Goal: Complete application form: Complete application form

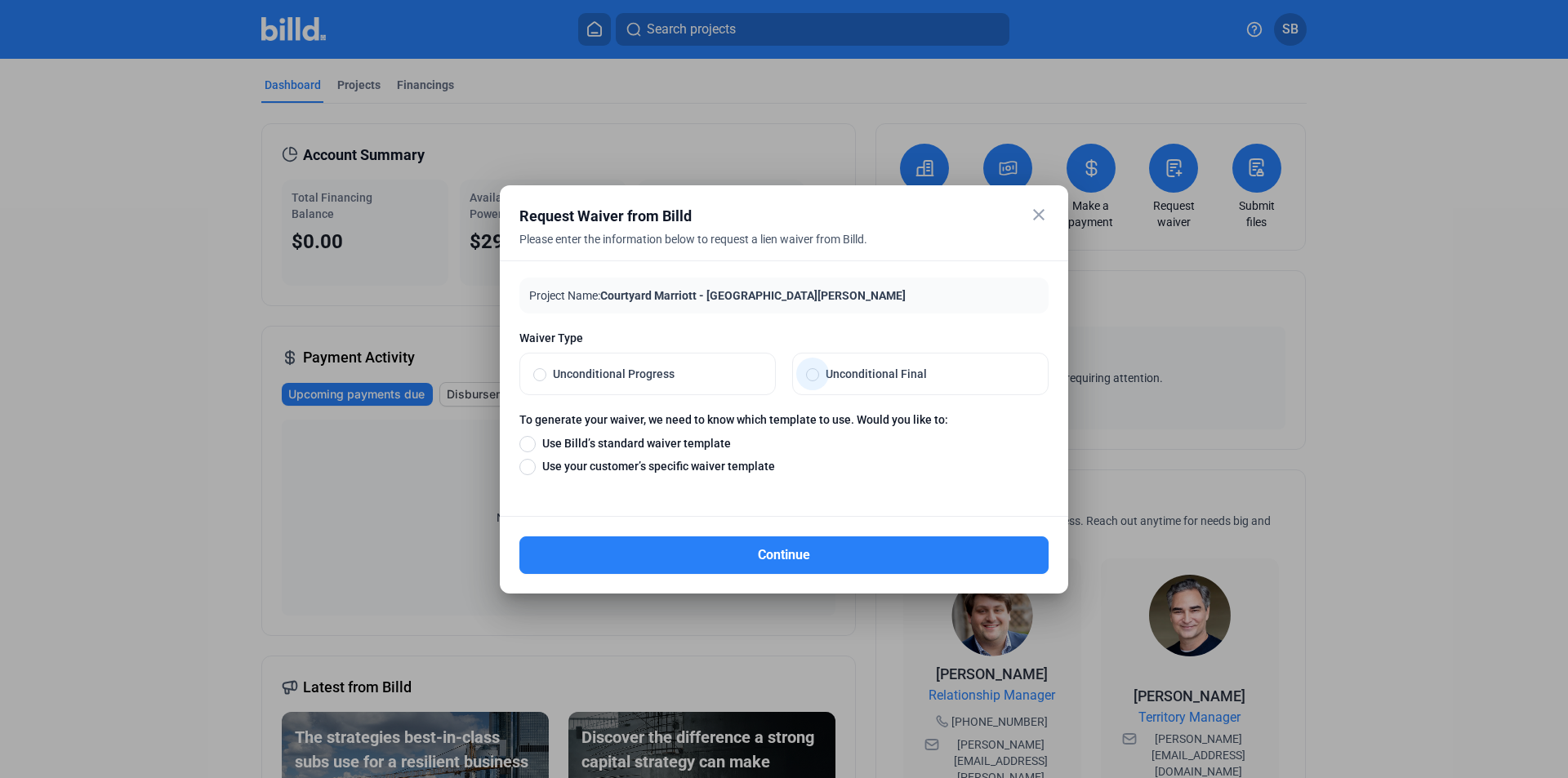
click at [814, 377] on span at bounding box center [812, 375] width 14 height 14
click at [814, 377] on input "Unconditional Final" at bounding box center [812, 374] width 14 height 14
radio input "true"
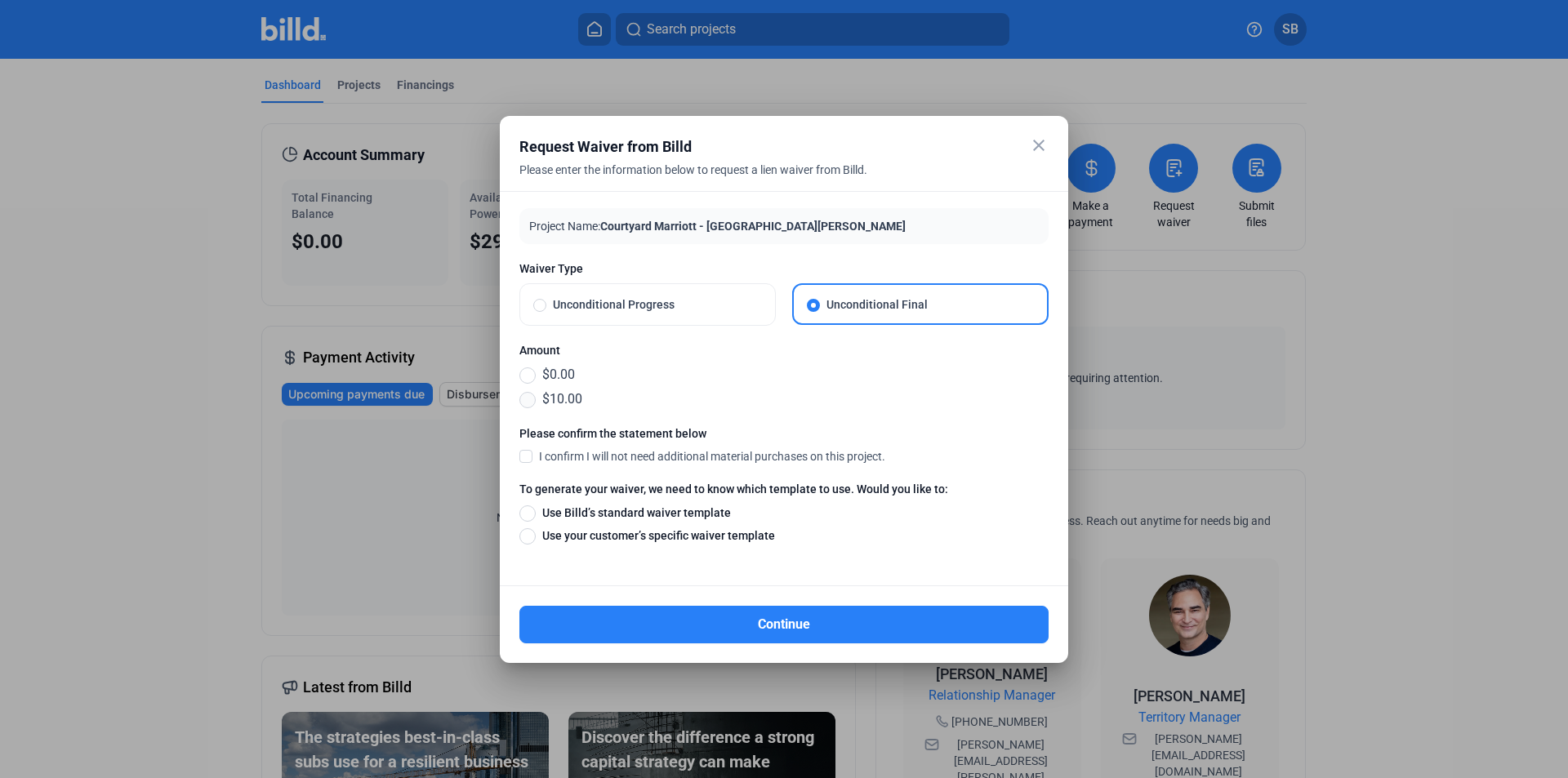
click at [527, 400] on span at bounding box center [527, 400] width 16 height 16
click at [527, 400] on input "$10.00" at bounding box center [527, 400] width 16 height 18
radio input "true"
click at [525, 454] on span at bounding box center [526, 456] width 14 height 14
click at [0, 0] on input "I confirm I will not need additional material purchases on this project." at bounding box center [0, 0] width 0 height 0
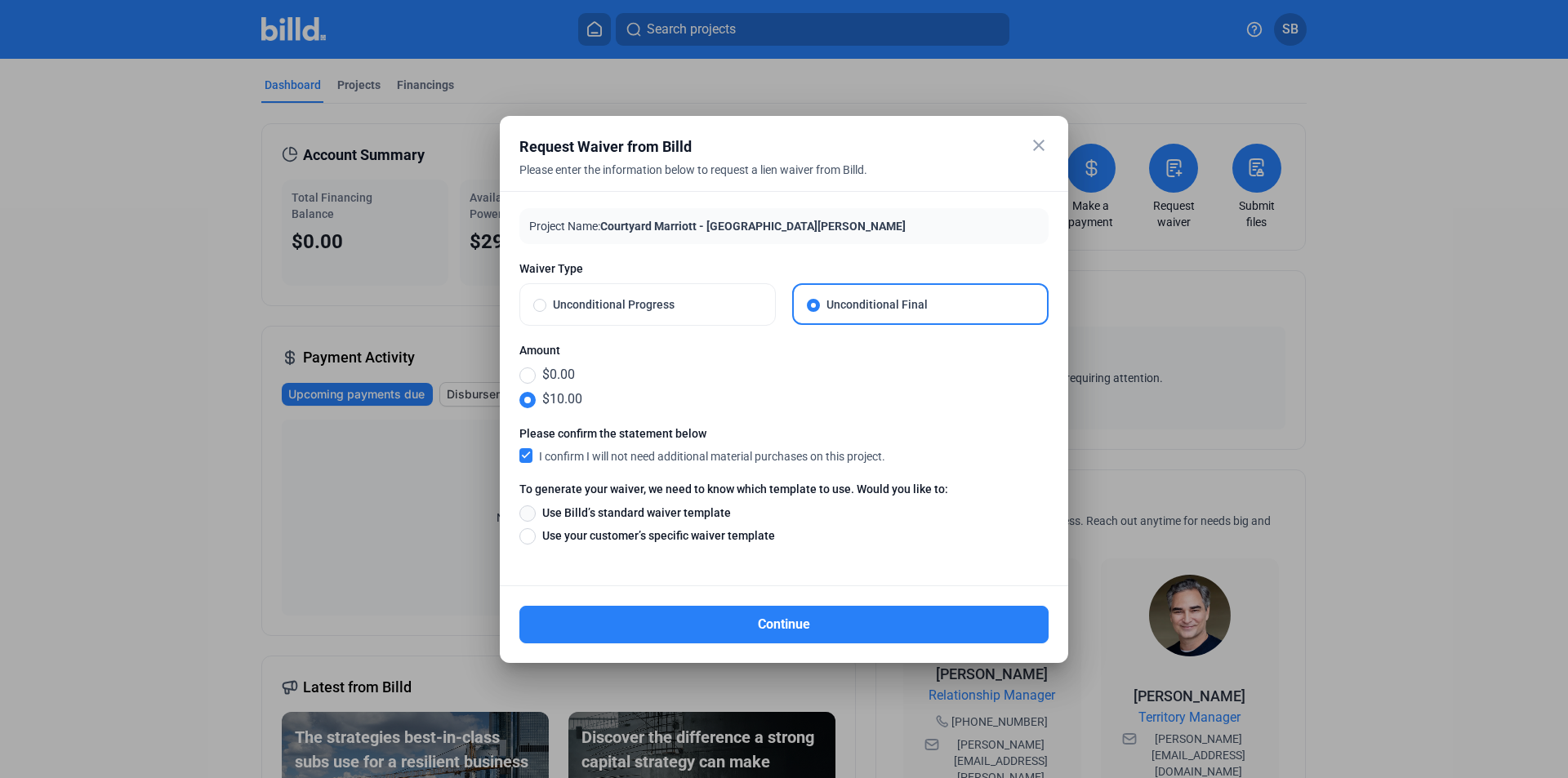
click at [528, 514] on span at bounding box center [527, 514] width 16 height 16
click at [528, 514] on input "Use Billd’s standard waiver template" at bounding box center [527, 513] width 16 height 18
radio input "true"
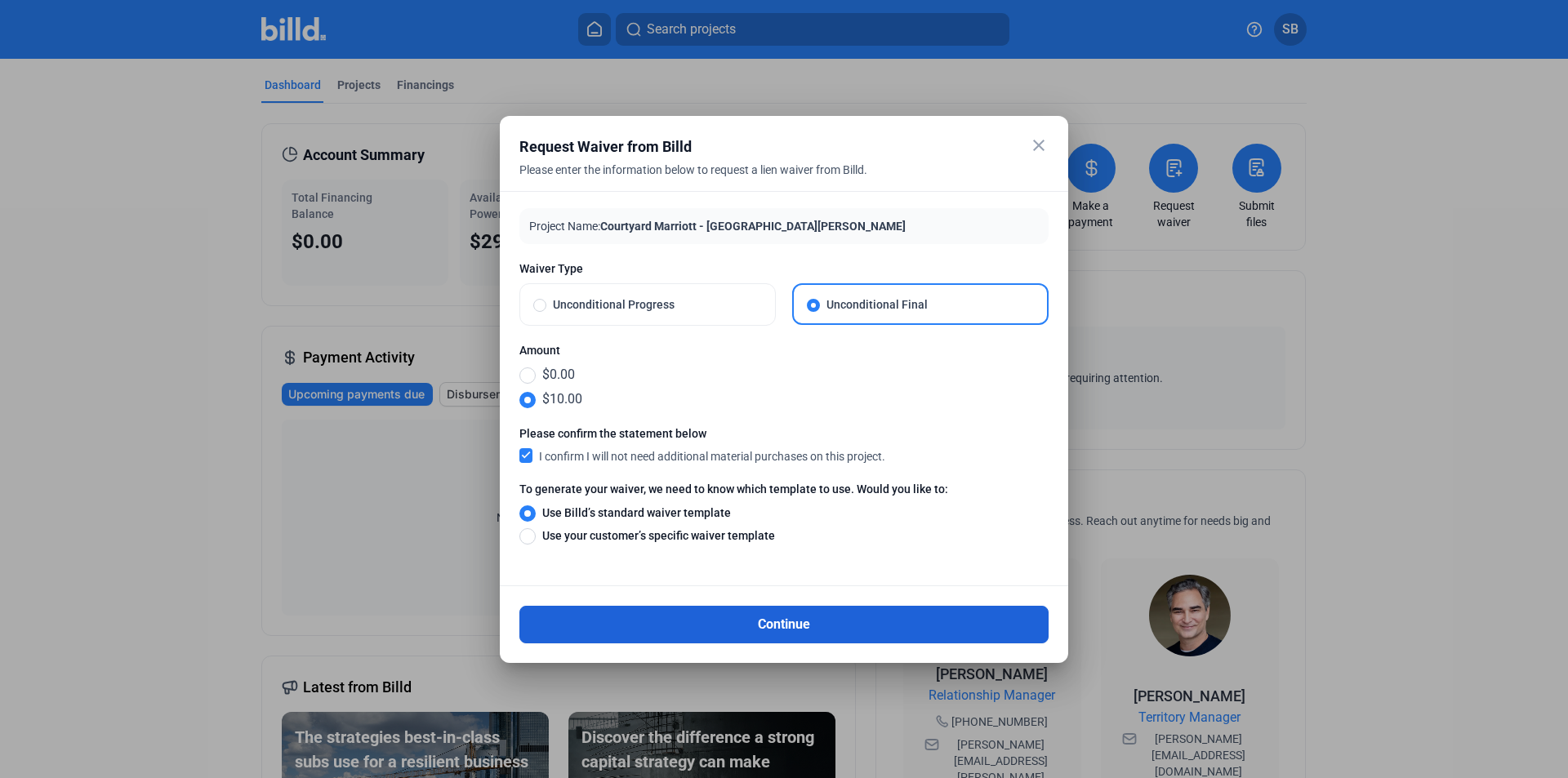
click at [717, 625] on button "Continue" at bounding box center [784, 625] width 529 height 38
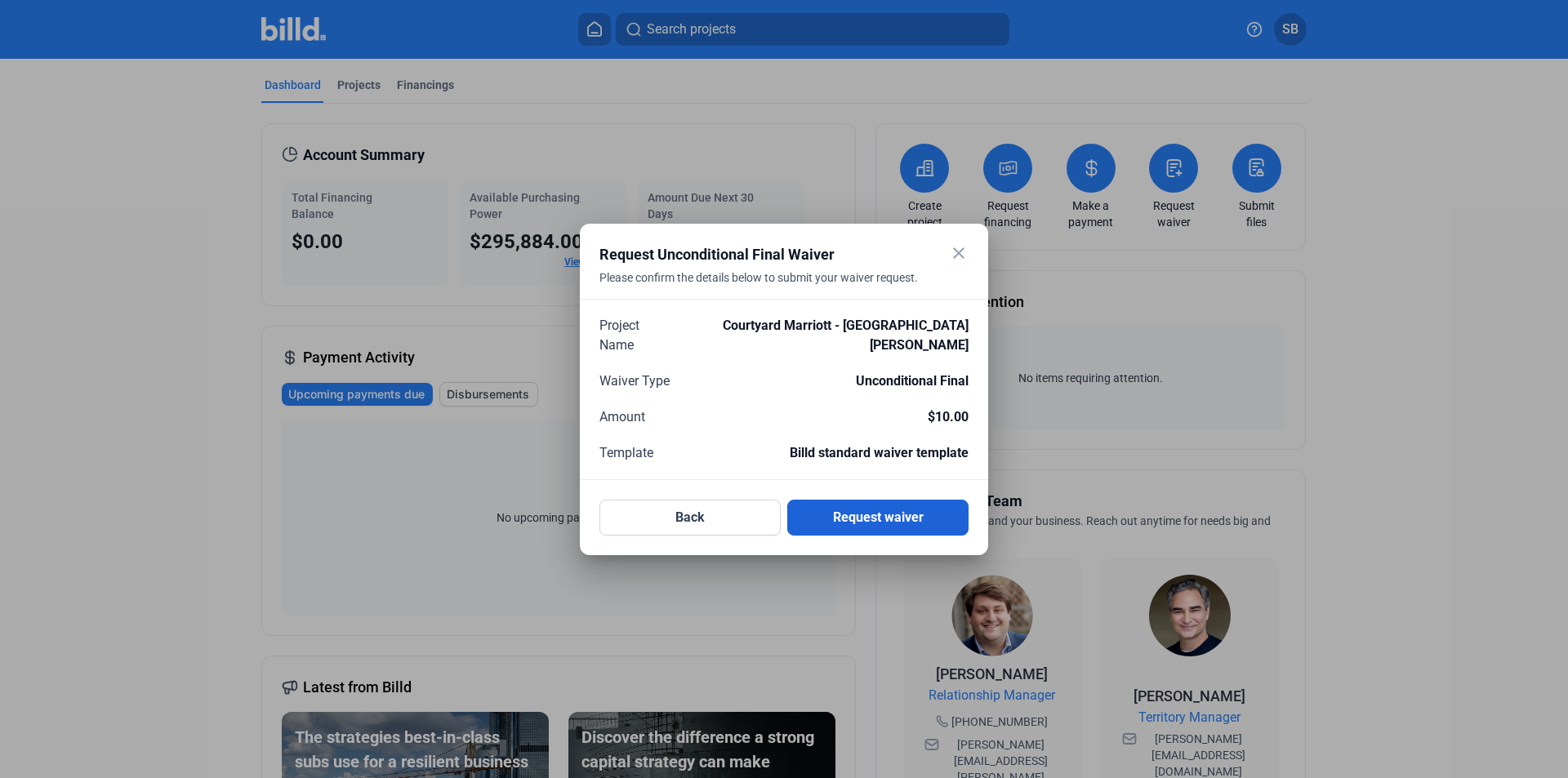
click at [866, 500] on button "Request waiver" at bounding box center [877, 518] width 181 height 36
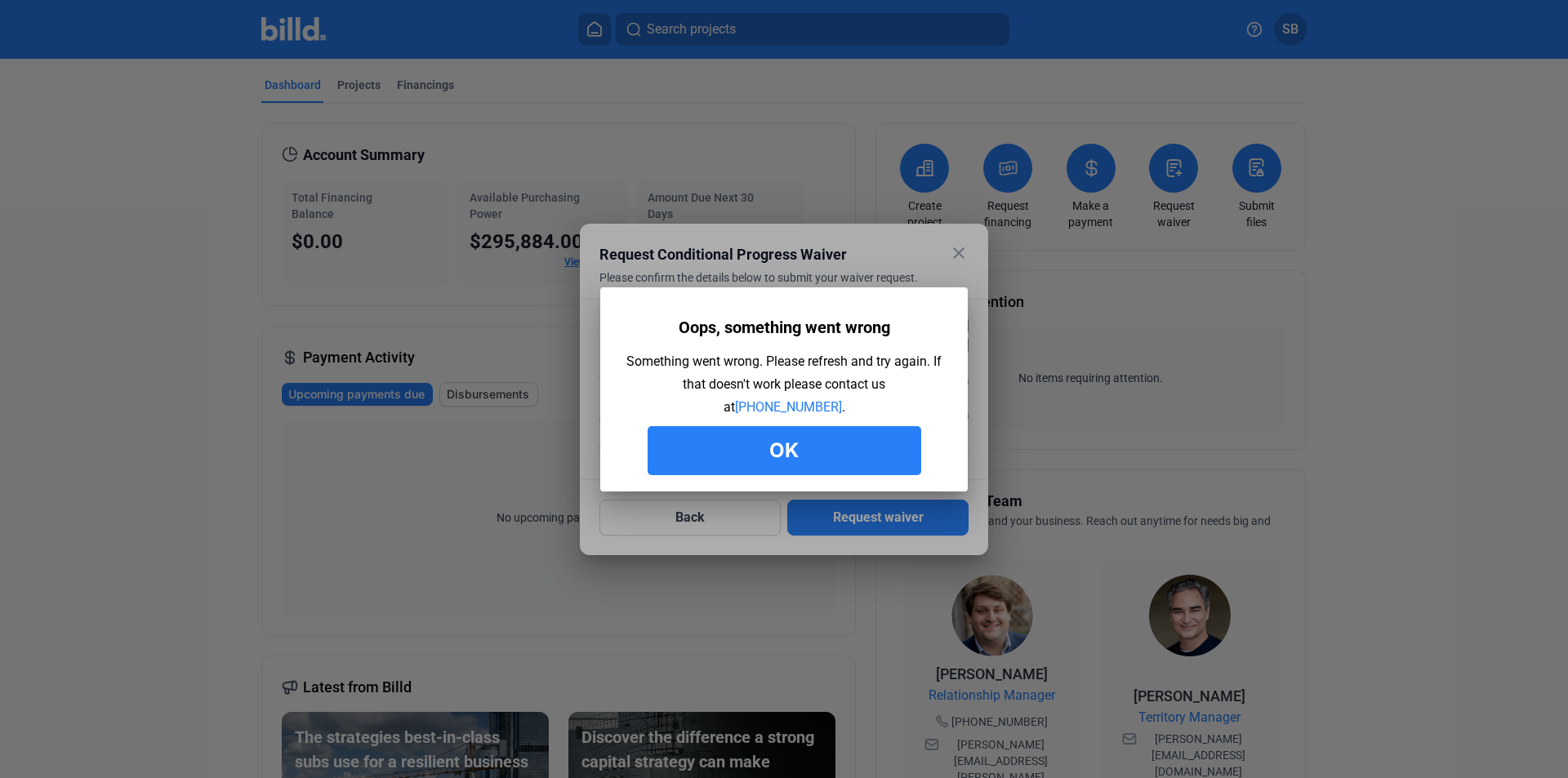
click at [822, 454] on button "Ok" at bounding box center [784, 451] width 274 height 49
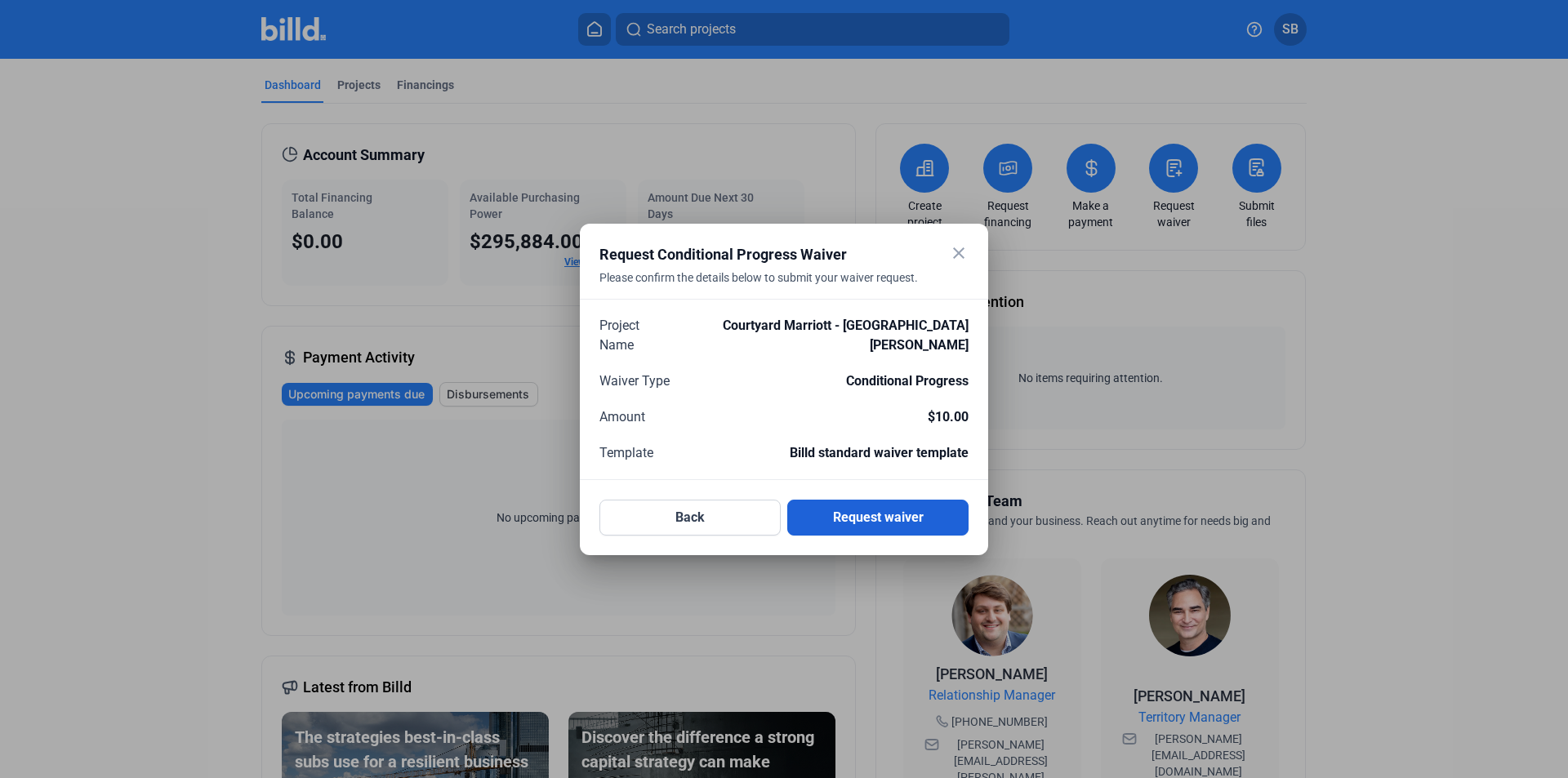
click at [841, 508] on button "Request waiver" at bounding box center [877, 518] width 181 height 36
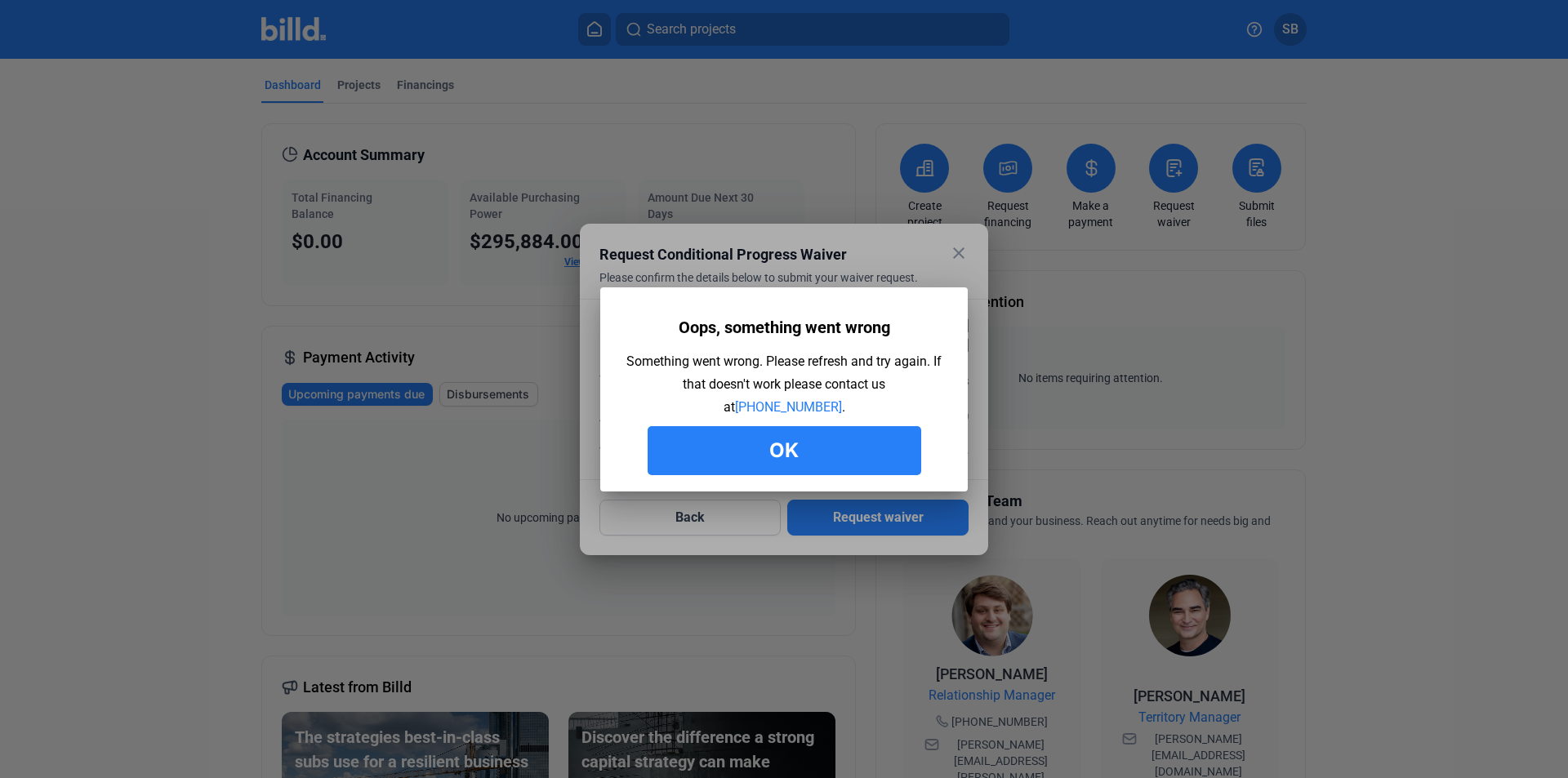
click at [821, 454] on button "Ok" at bounding box center [784, 451] width 274 height 49
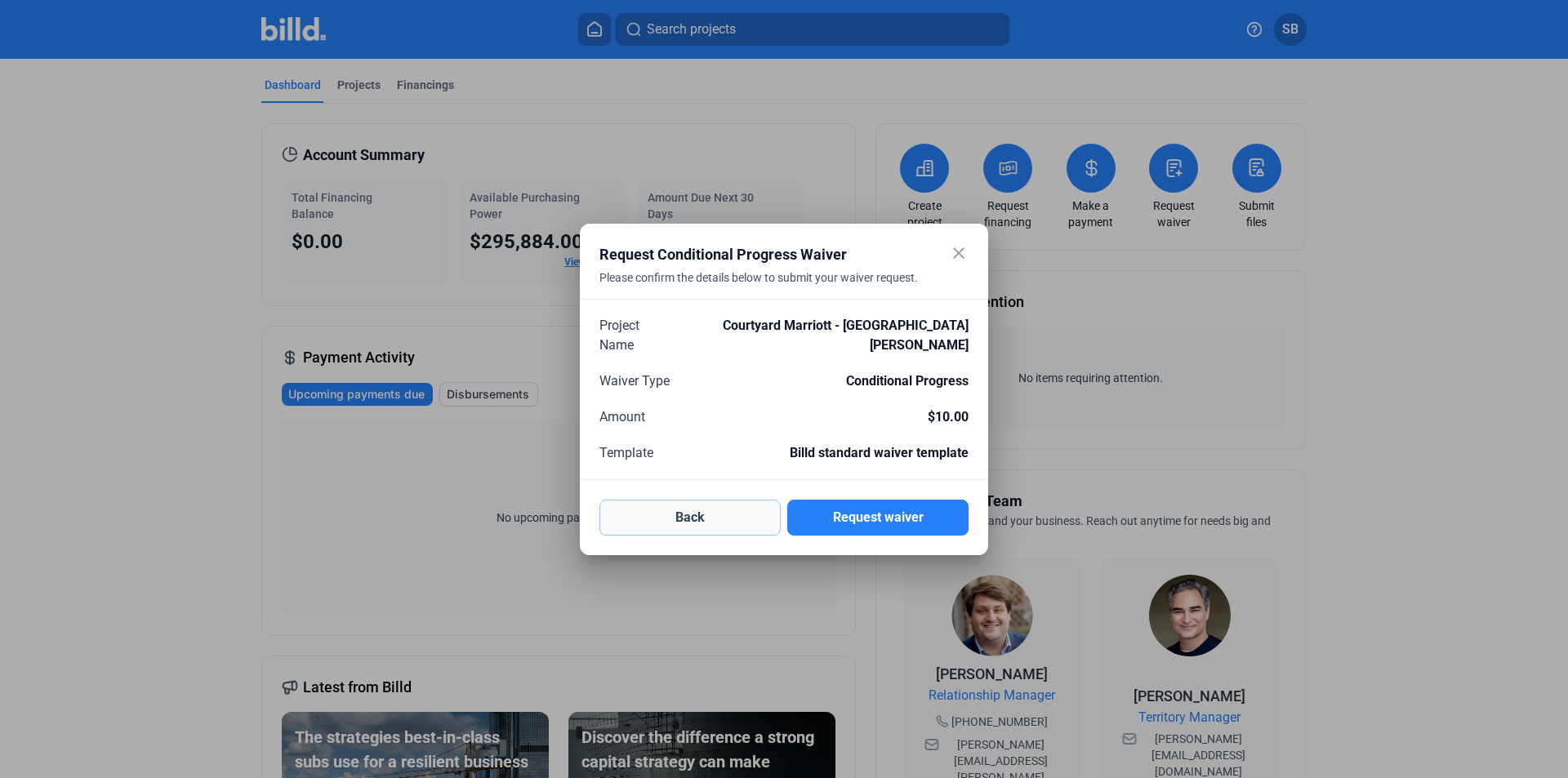
click at [716, 511] on button "Back" at bounding box center [689, 518] width 181 height 36
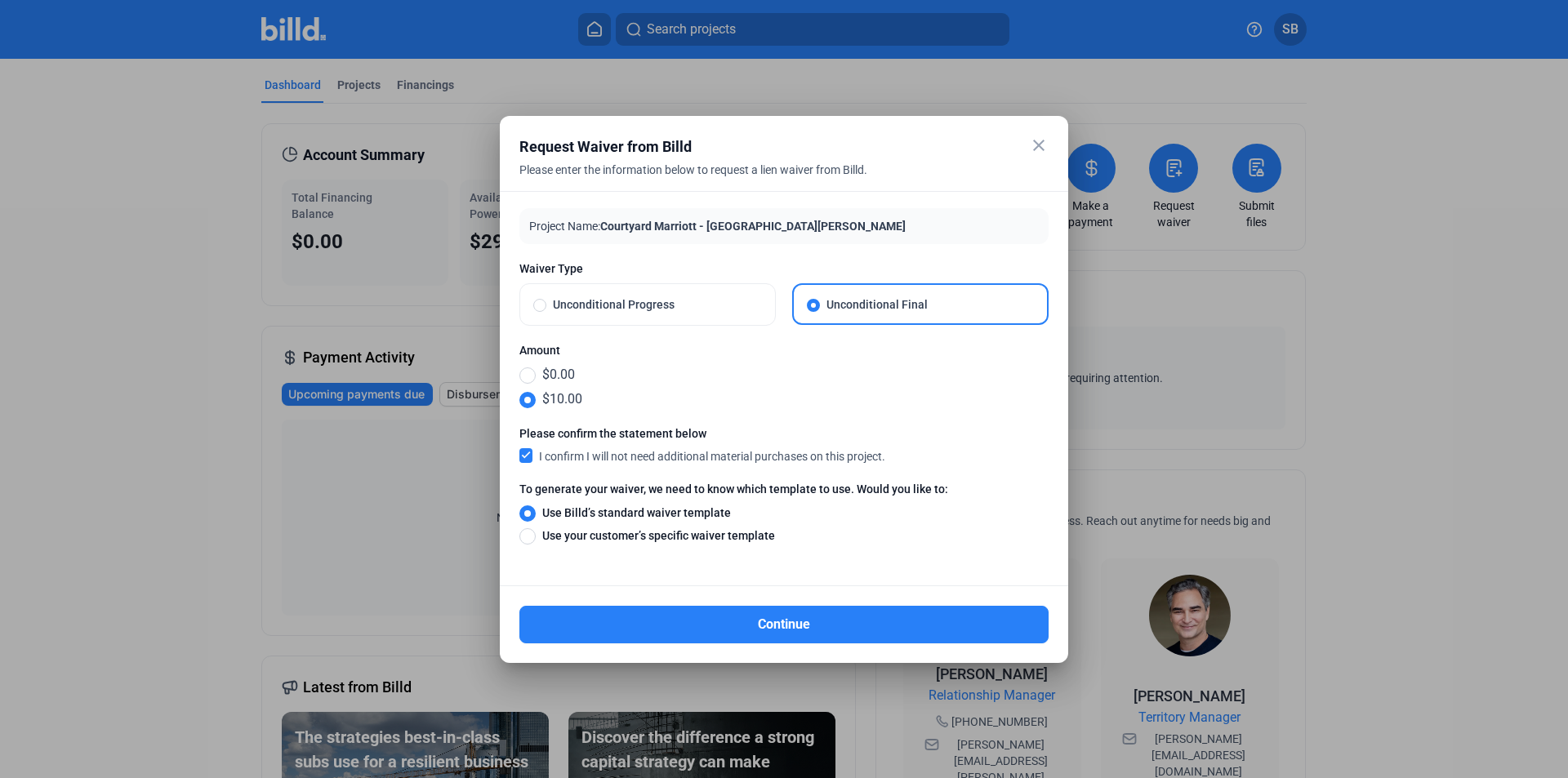
click at [1041, 141] on mat-icon "close" at bounding box center [1039, 146] width 20 height 20
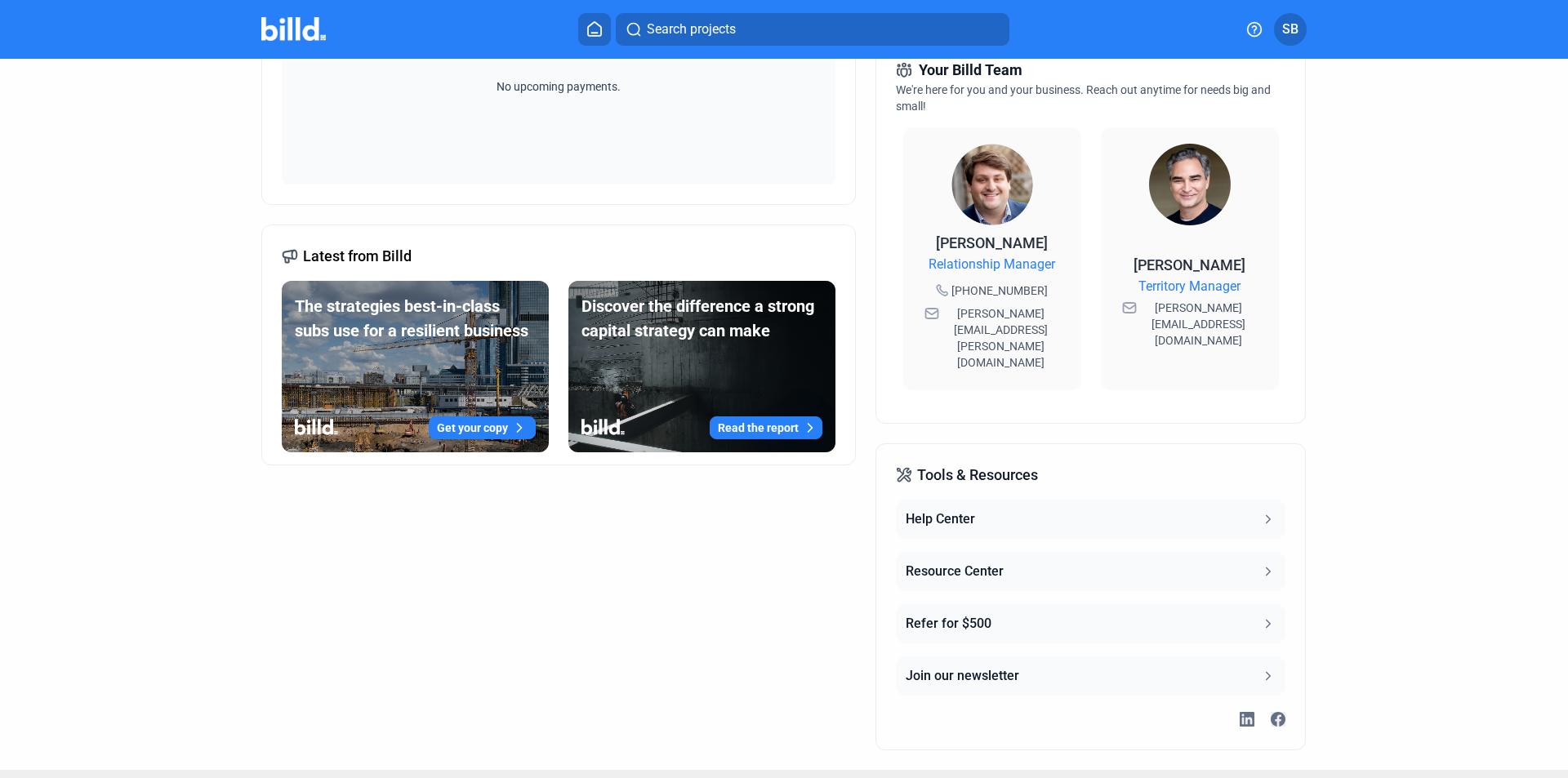
scroll to position [349, 0]
